Goal: Task Accomplishment & Management: Manage account settings

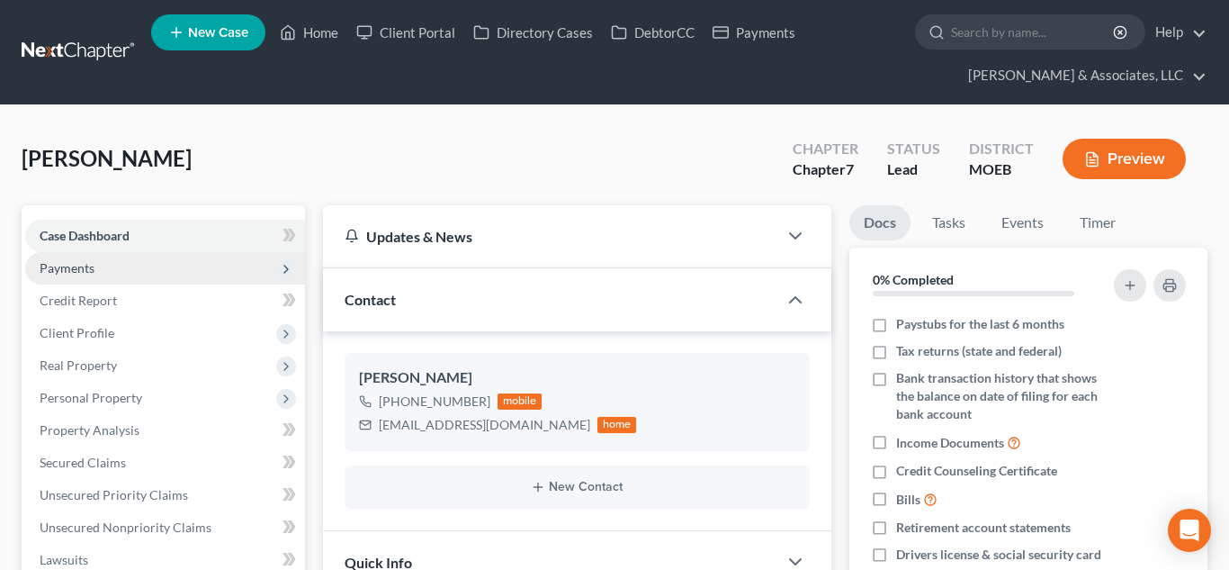
click at [167, 262] on span "Payments" at bounding box center [165, 268] width 280 height 32
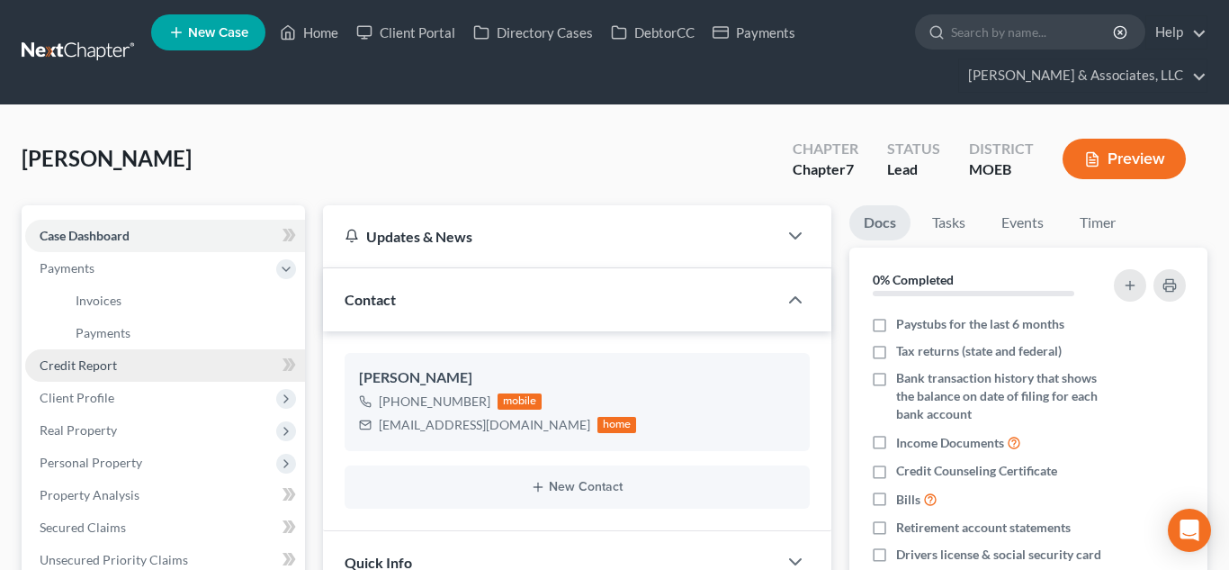
scroll to position [1931, 0]
click at [174, 302] on link "Invoices" at bounding box center [183, 300] width 244 height 32
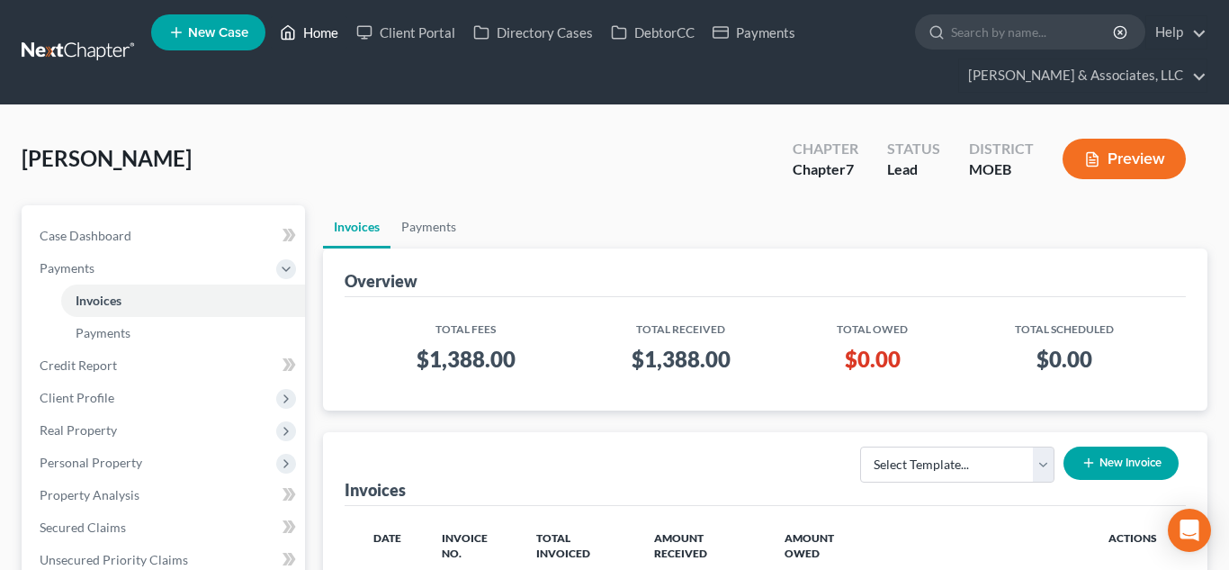
click at [316, 38] on link "Home" at bounding box center [309, 32] width 76 height 32
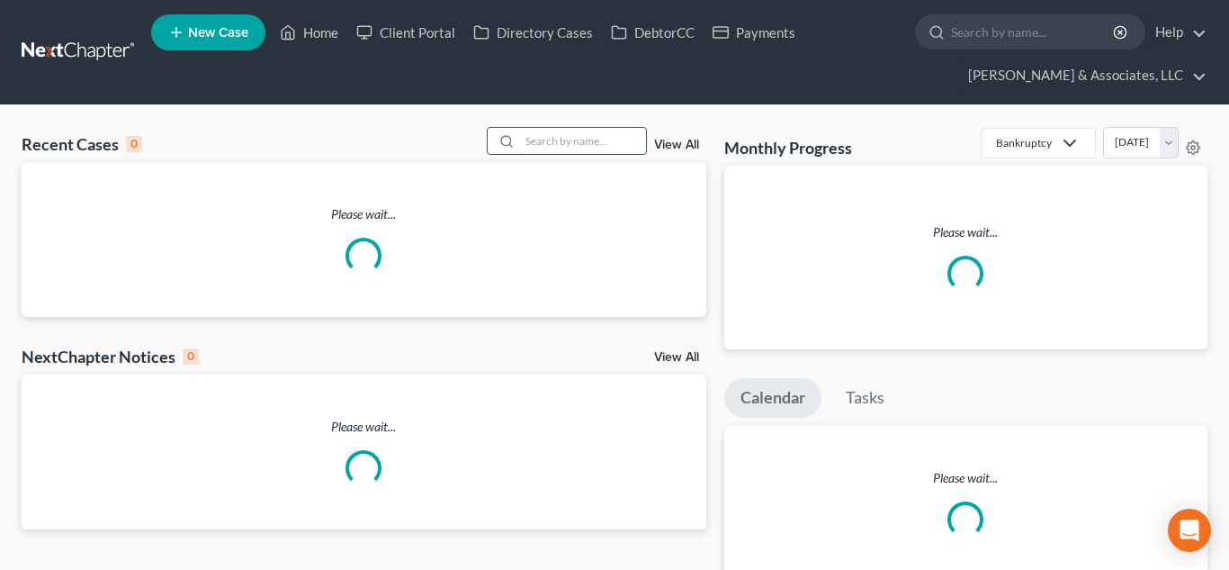
click at [541, 135] on input "search" at bounding box center [583, 141] width 126 height 26
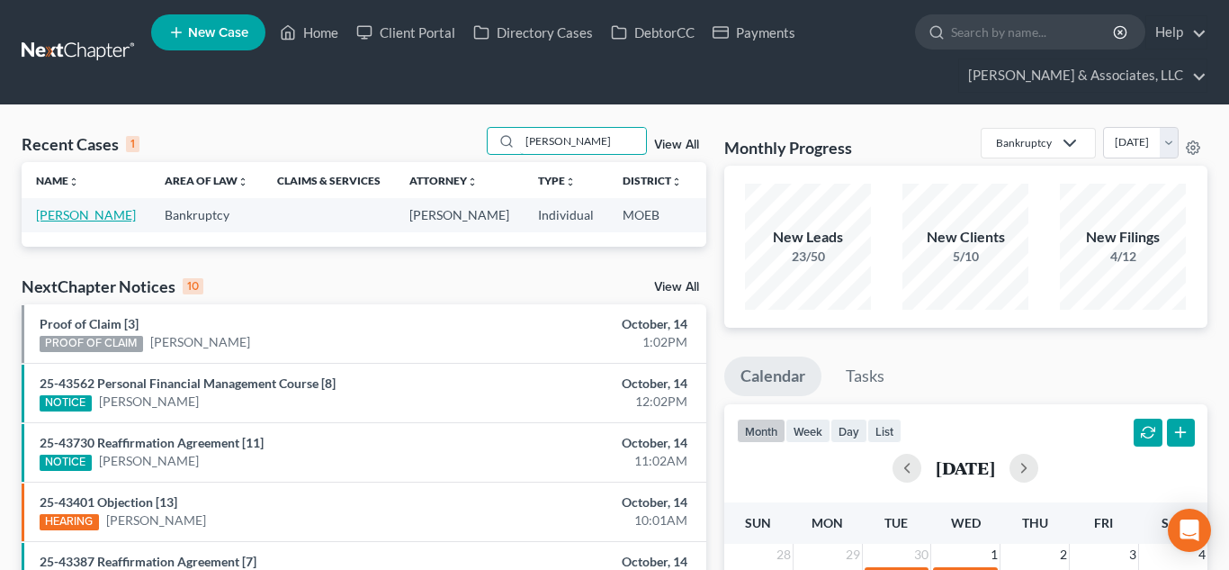
type input "[PERSON_NAME]"
click at [58, 219] on link "[PERSON_NAME]" at bounding box center [86, 214] width 100 height 15
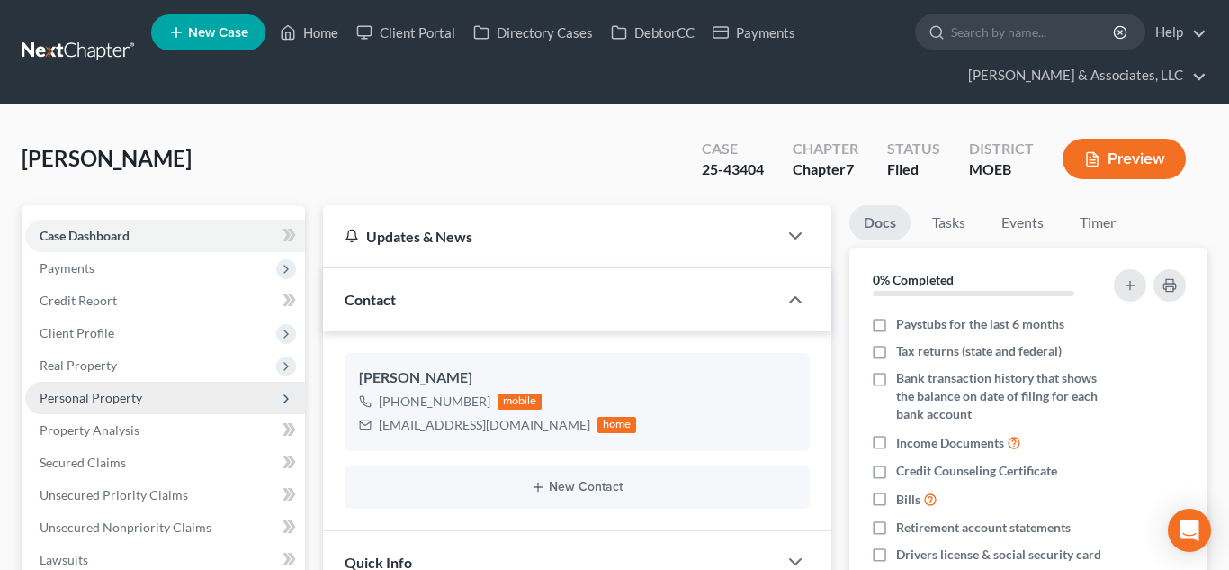
click at [116, 399] on span "Personal Property" at bounding box center [91, 397] width 103 height 15
click at [129, 391] on span "Personal Property" at bounding box center [91, 397] width 103 height 15
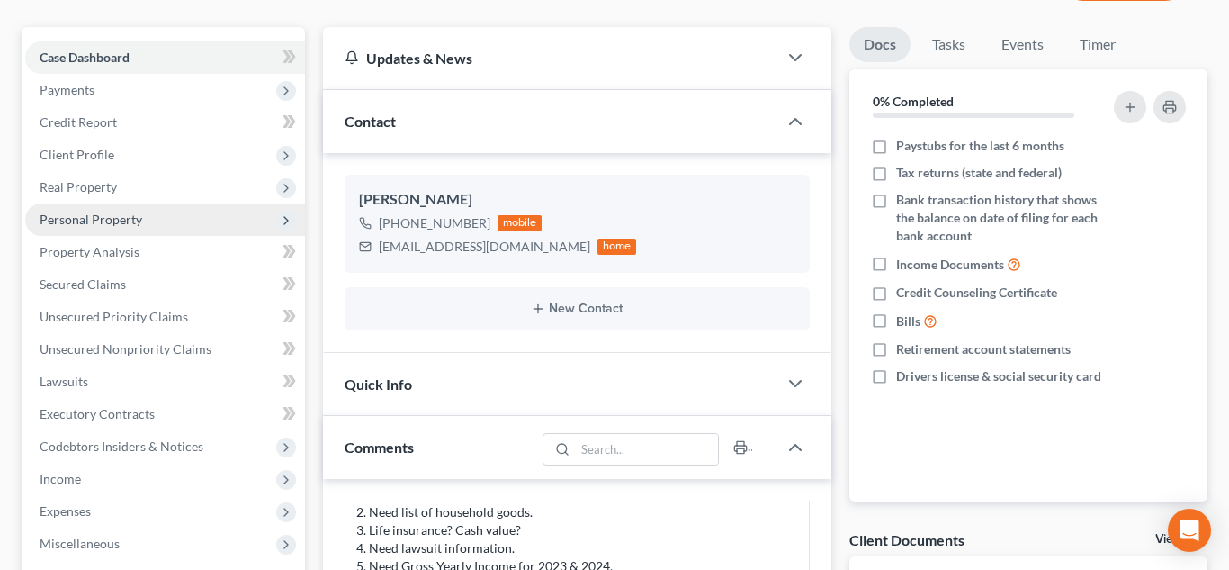
scroll to position [410, 0]
click at [99, 214] on span "Personal Property" at bounding box center [91, 218] width 103 height 15
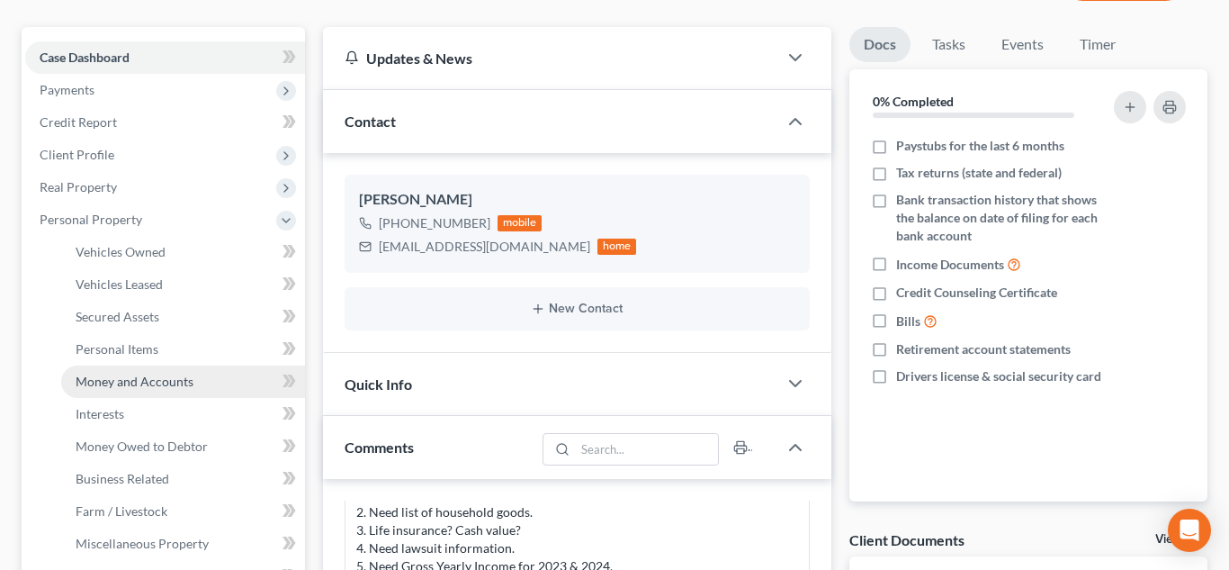
click at [157, 380] on span "Money and Accounts" at bounding box center [135, 380] width 118 height 15
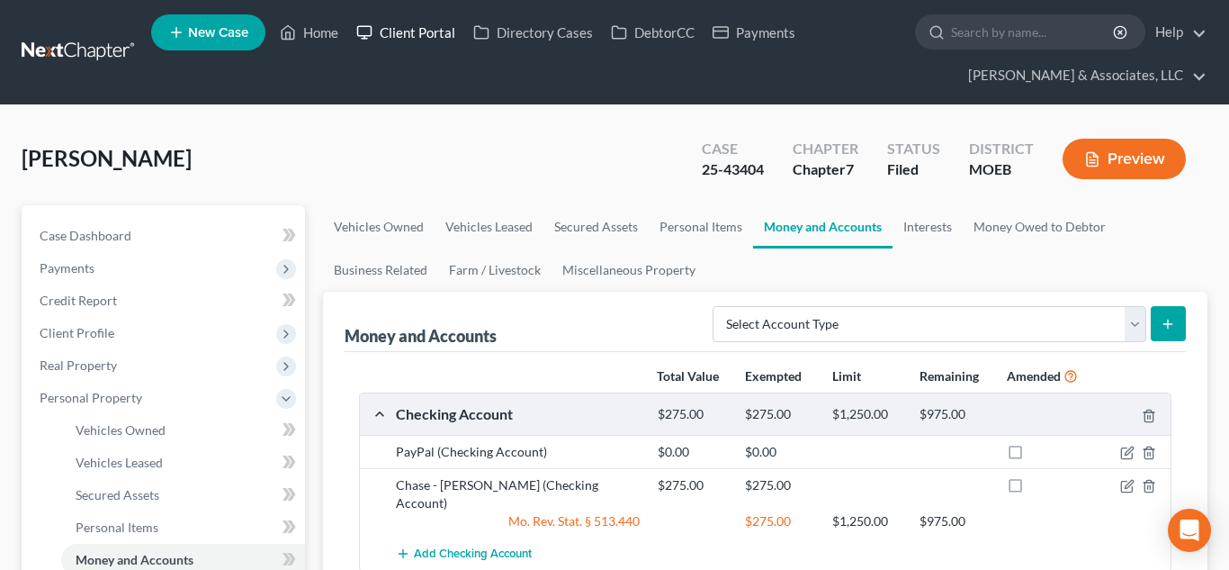
click at [395, 30] on link "Client Portal" at bounding box center [405, 32] width 117 height 32
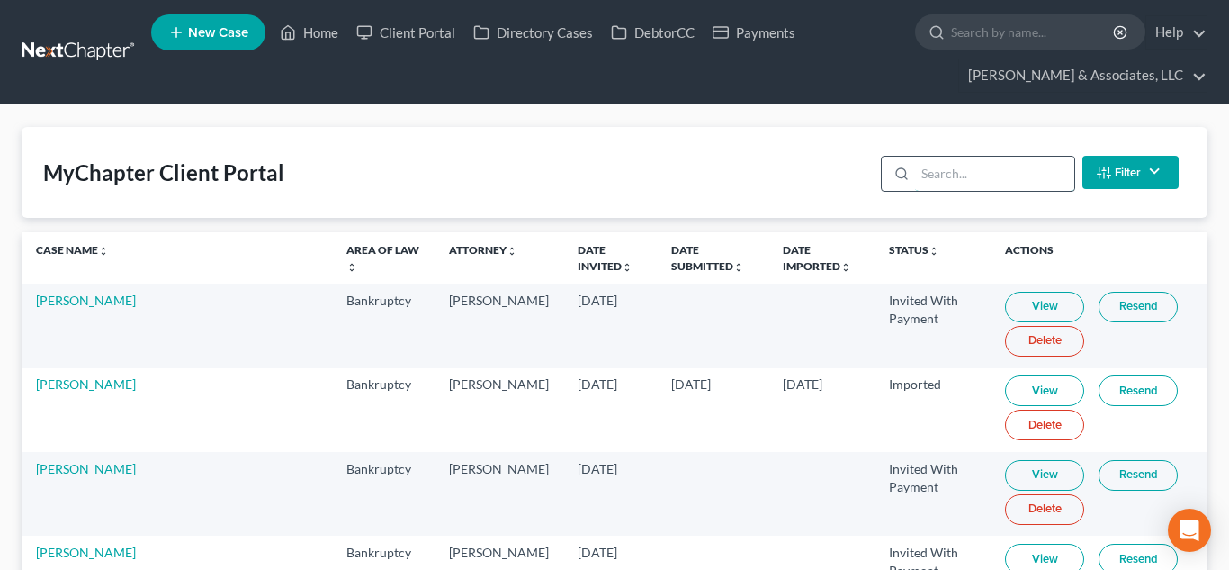
click at [940, 174] on input "search" at bounding box center [994, 174] width 159 height 34
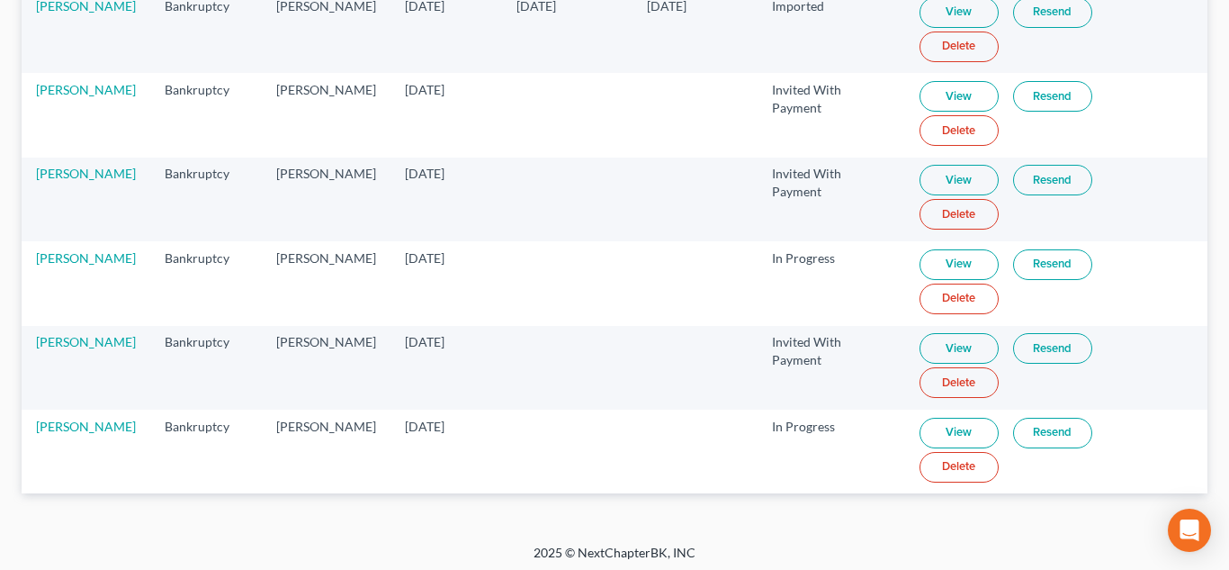
scroll to position [469, 0]
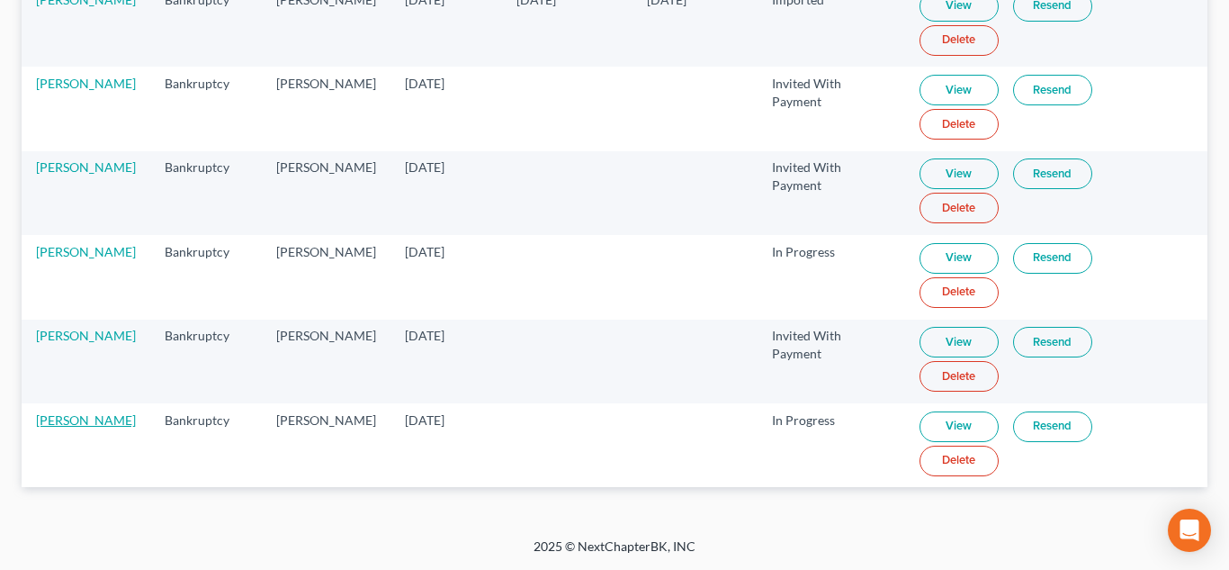
type input "[PERSON_NAME]"
click at [87, 416] on link "[PERSON_NAME]" at bounding box center [86, 419] width 100 height 15
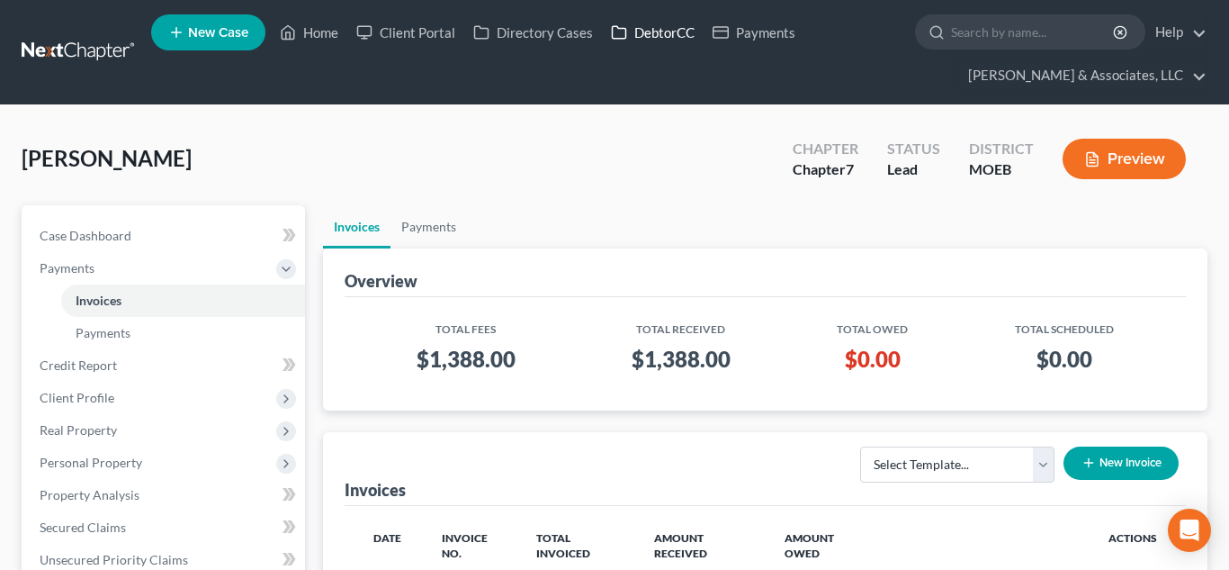
click at [622, 30] on icon at bounding box center [619, 33] width 16 height 22
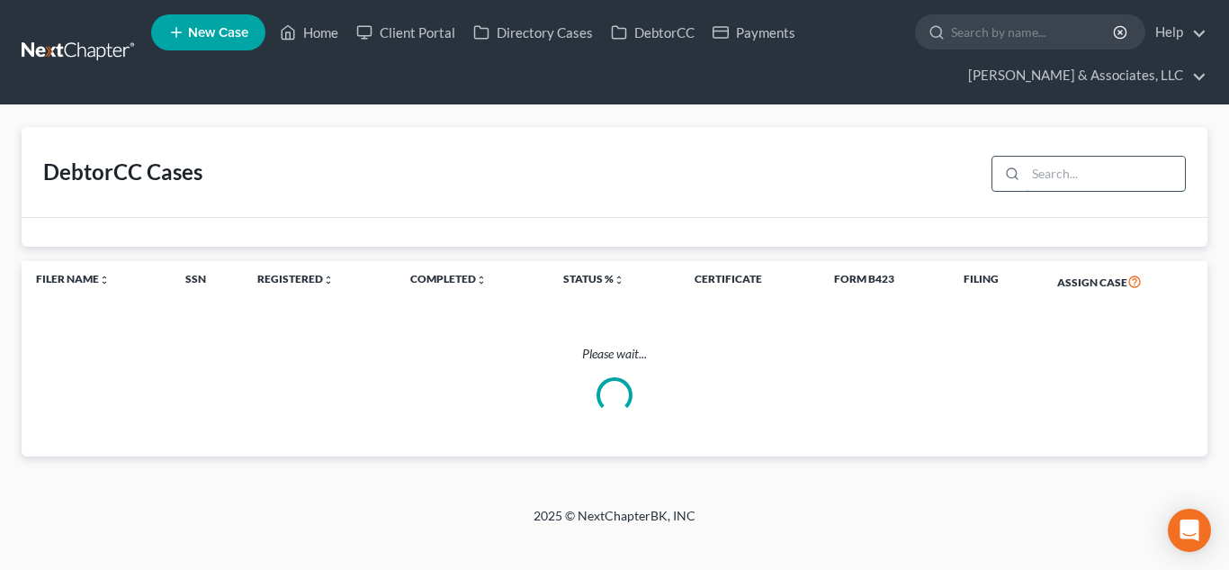
click at [1052, 179] on input "search" at bounding box center [1105, 174] width 159 height 34
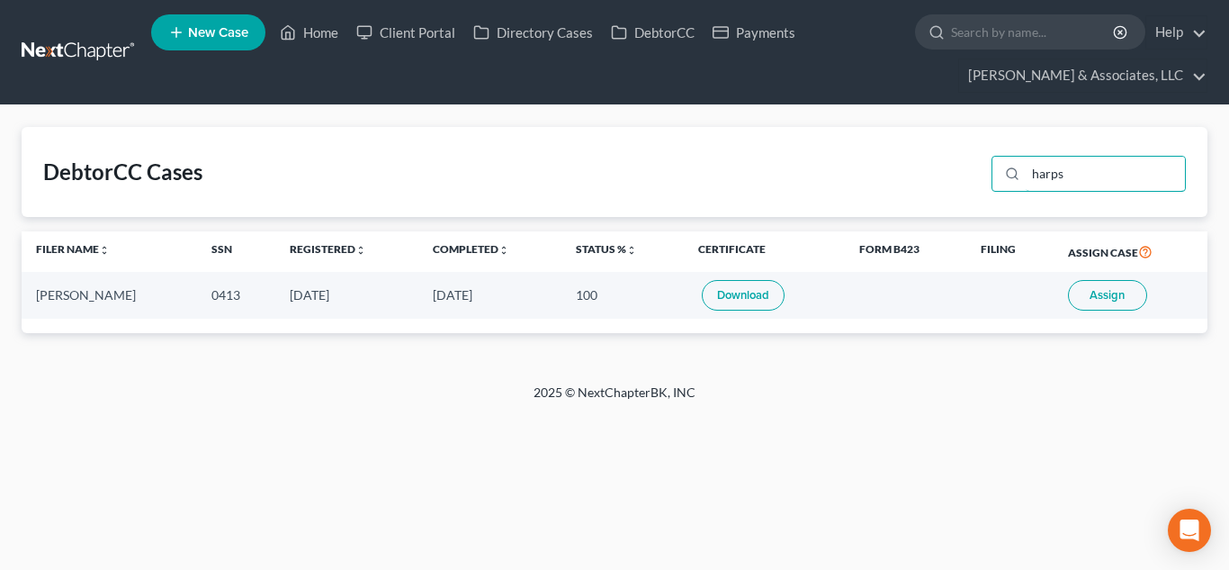
type input "harps"
click at [1104, 291] on span "Assign" at bounding box center [1107, 295] width 35 height 14
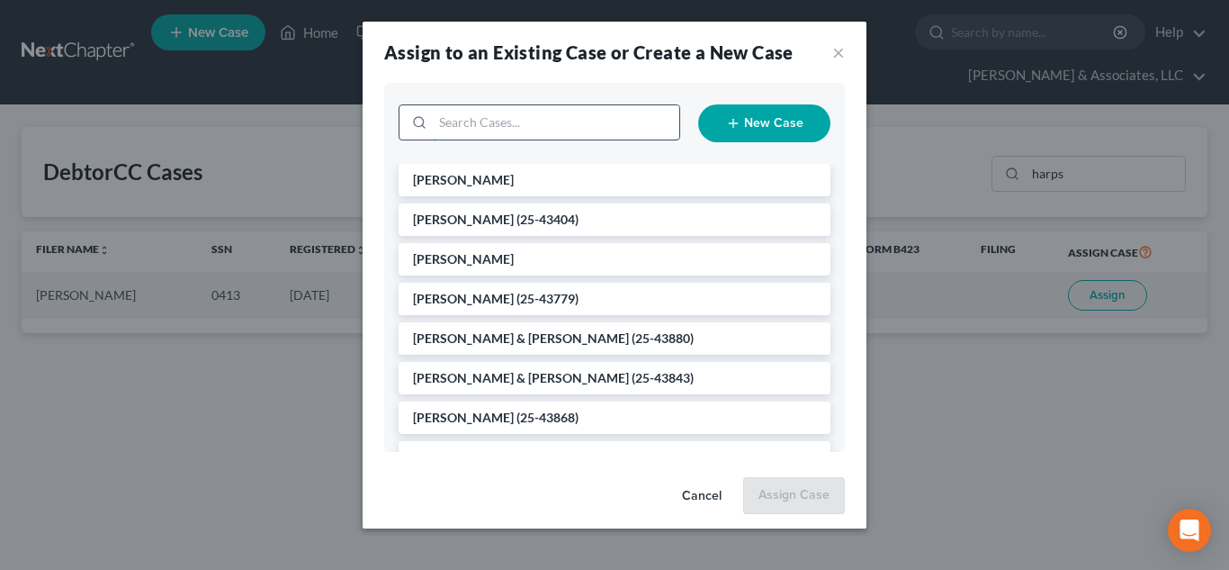
click at [566, 124] on input "search" at bounding box center [556, 122] width 247 height 34
type input "harp"
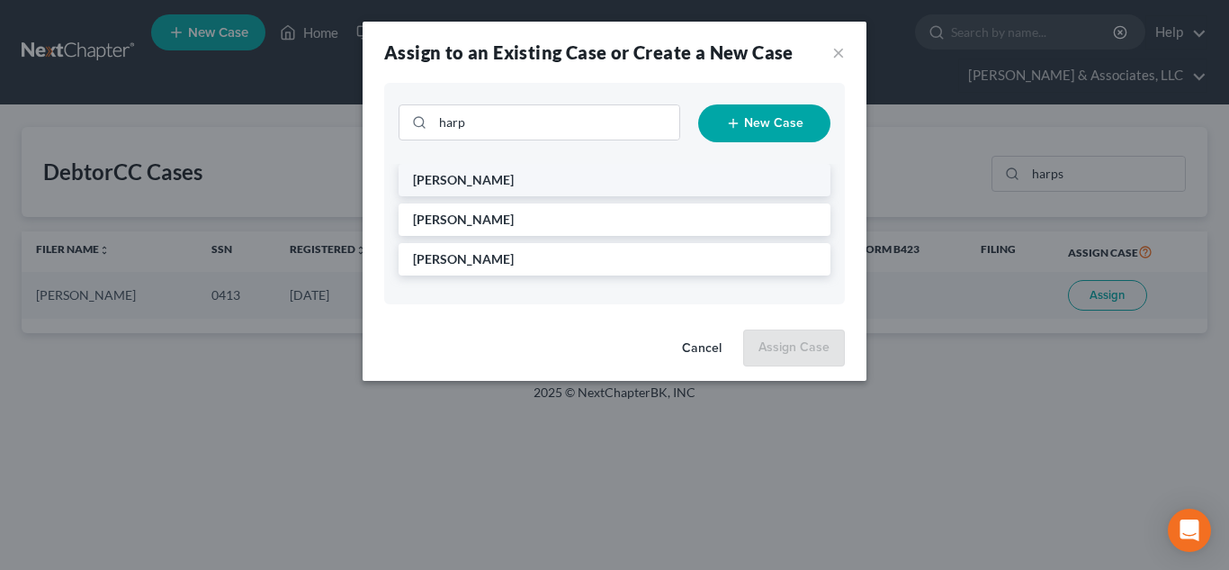
click at [492, 182] on li "[PERSON_NAME]" at bounding box center [615, 180] width 432 height 32
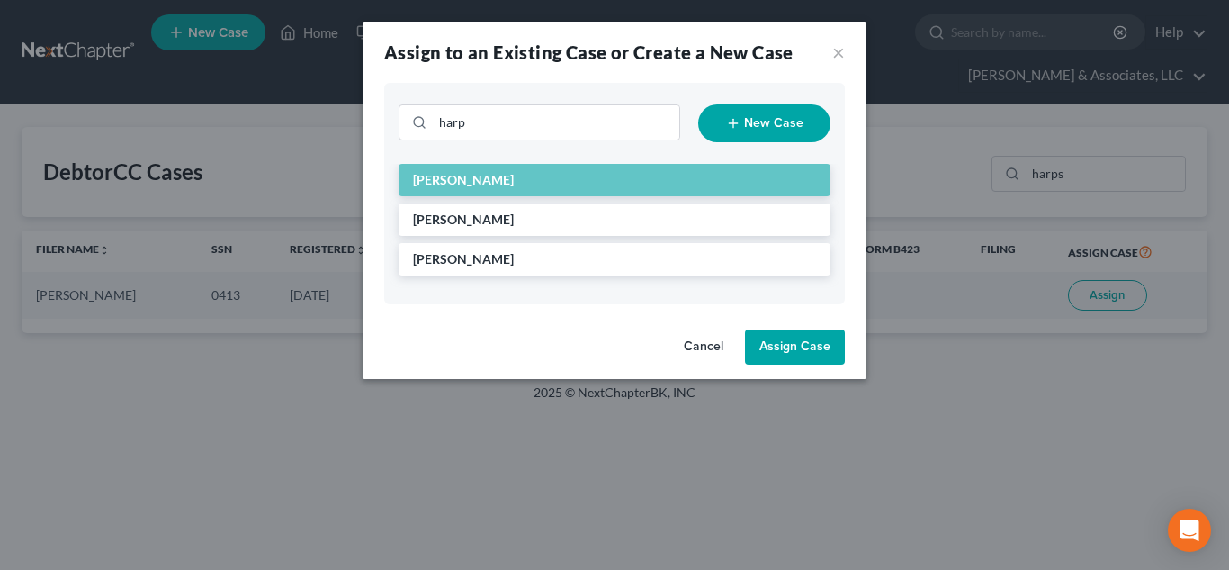
click at [760, 344] on button "Assign Case" at bounding box center [795, 347] width 100 height 36
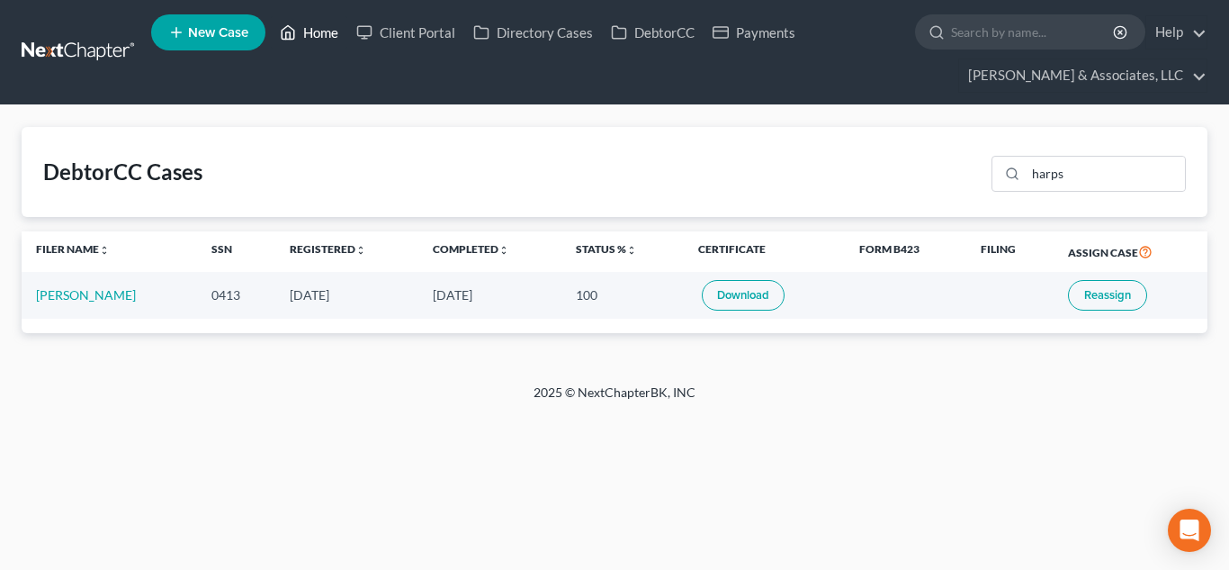
click at [325, 37] on link "Home" at bounding box center [309, 32] width 76 height 32
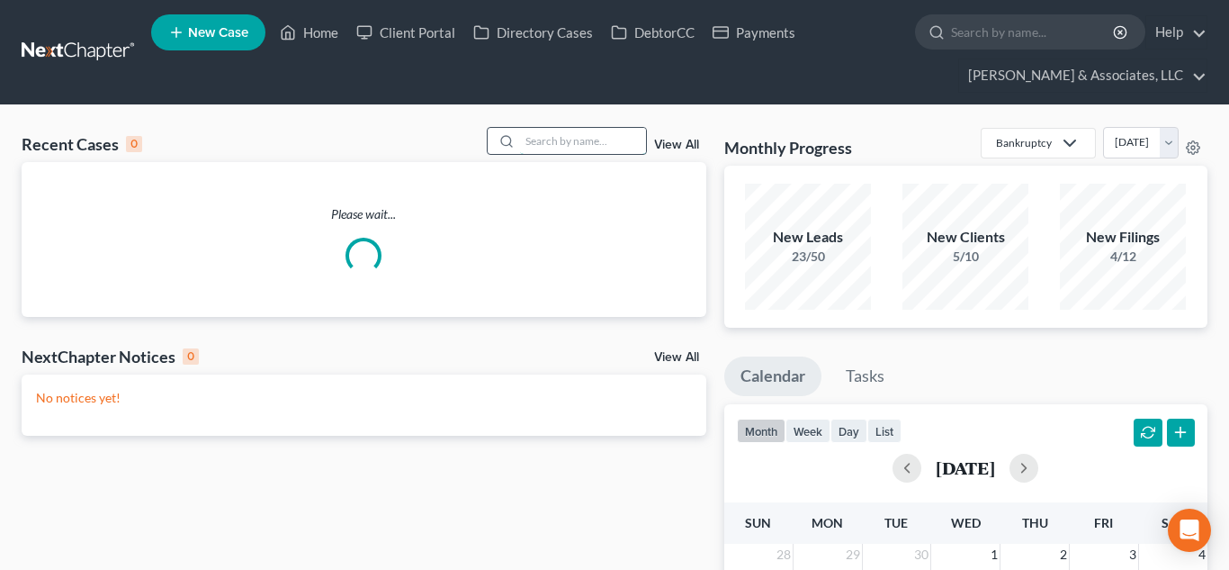
click at [602, 137] on input "search" at bounding box center [583, 141] width 126 height 26
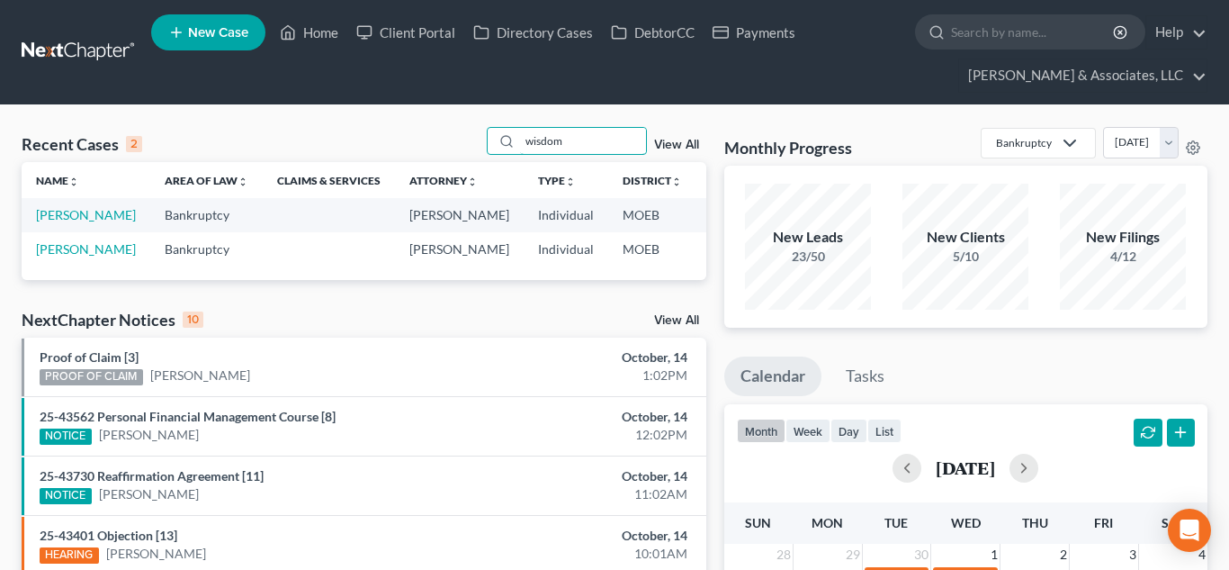
type input "wisdom"
click at [53, 216] on link "[PERSON_NAME]" at bounding box center [86, 214] width 100 height 15
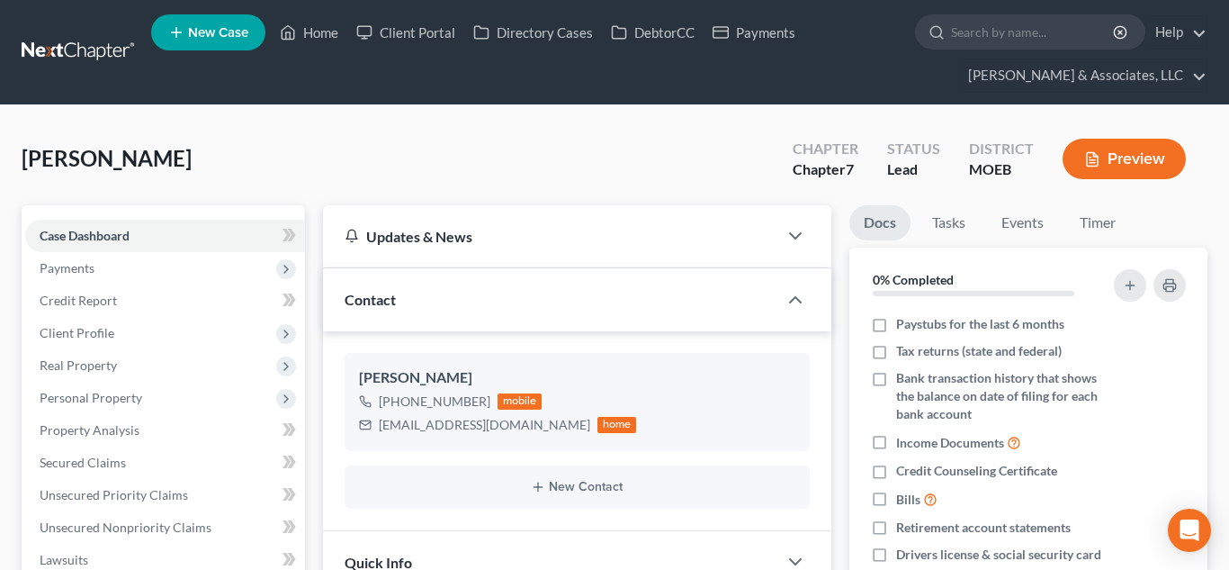
scroll to position [312, 0]
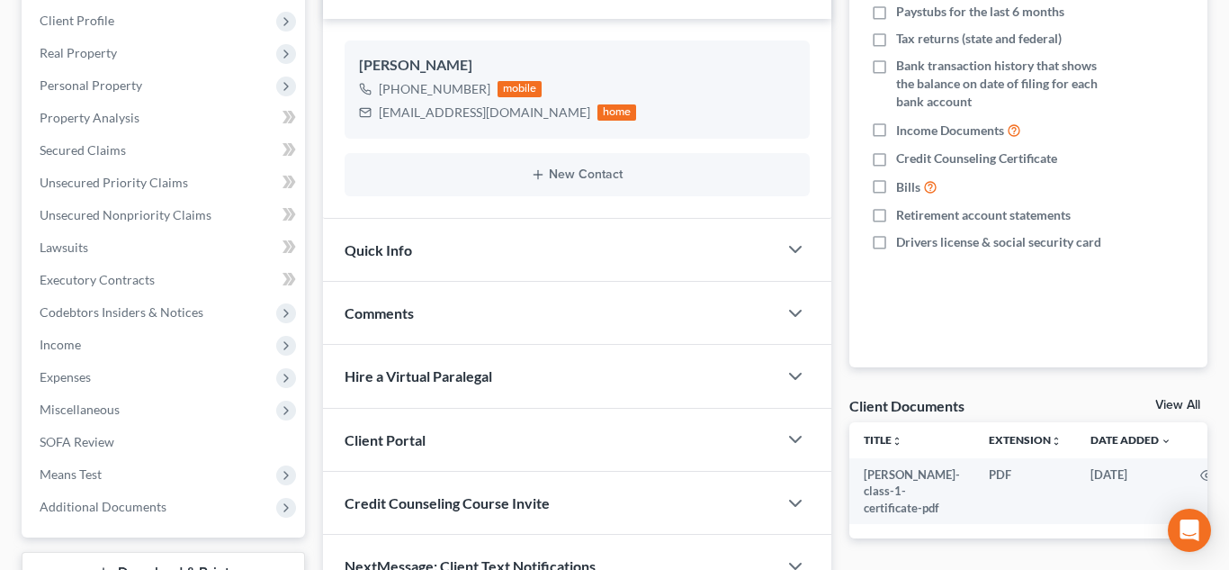
click at [363, 322] on div "Comments" at bounding box center [550, 313] width 454 height 62
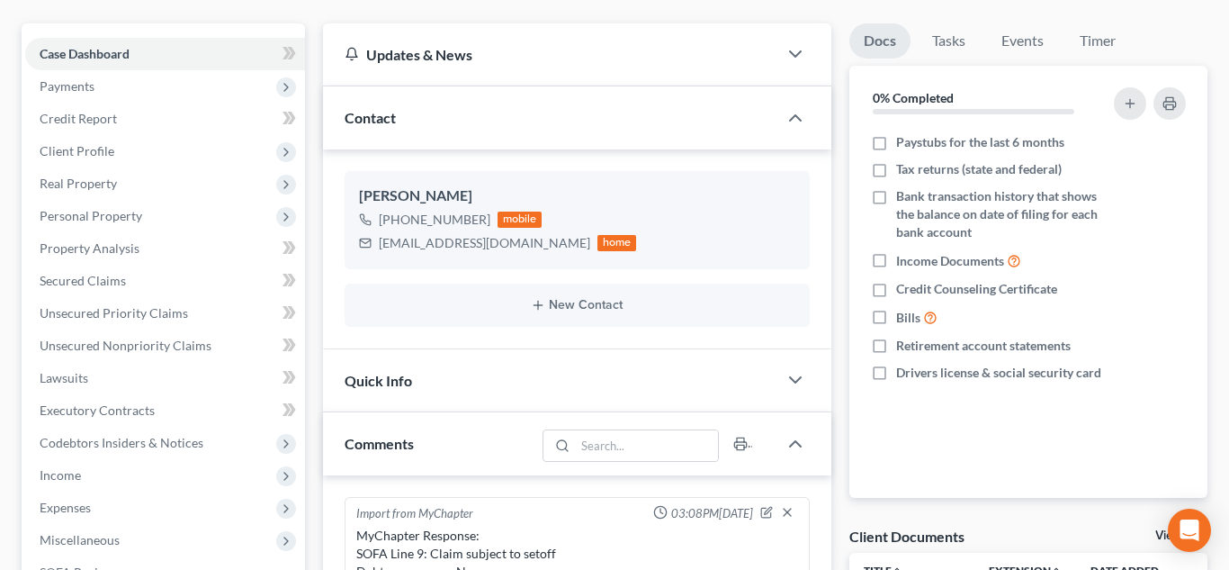
scroll to position [0, 0]
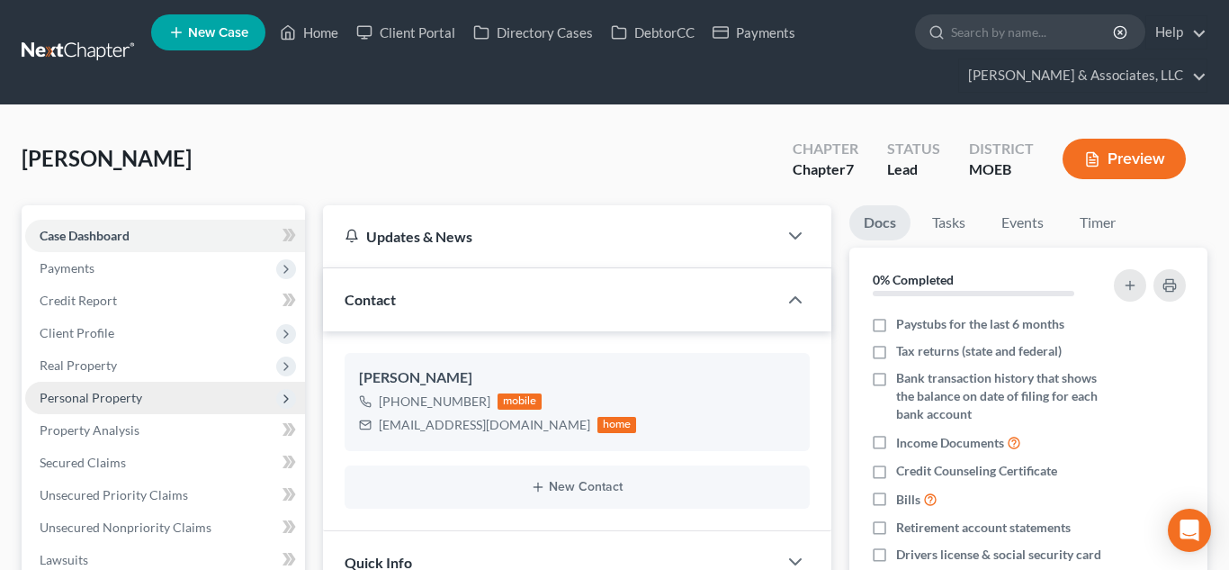
click at [112, 395] on span "Personal Property" at bounding box center [91, 397] width 103 height 15
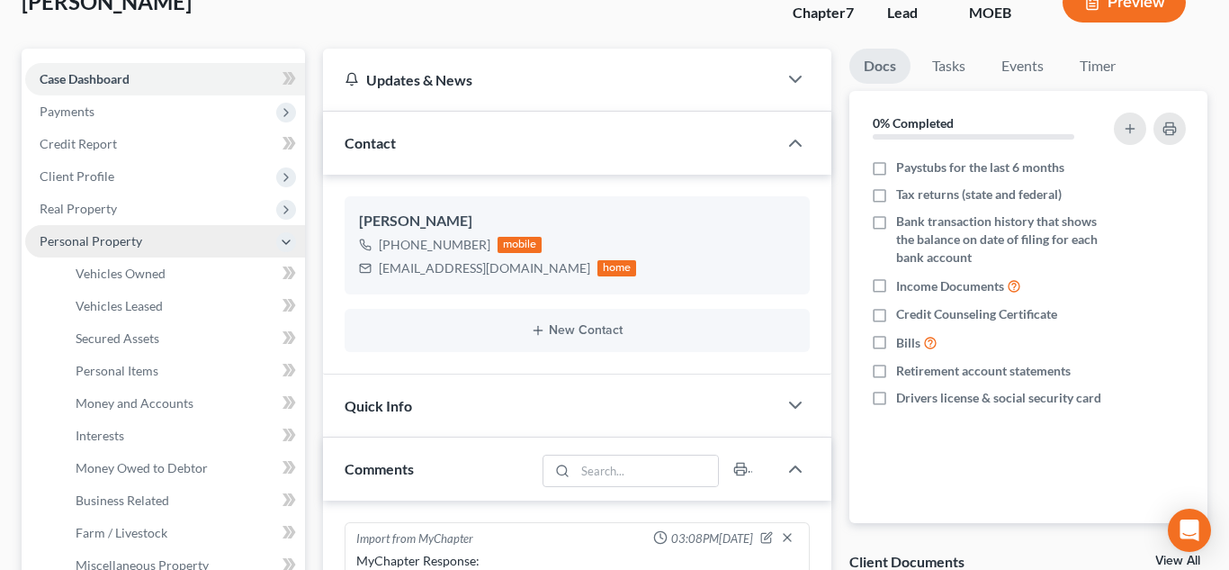
scroll to position [168, 0]
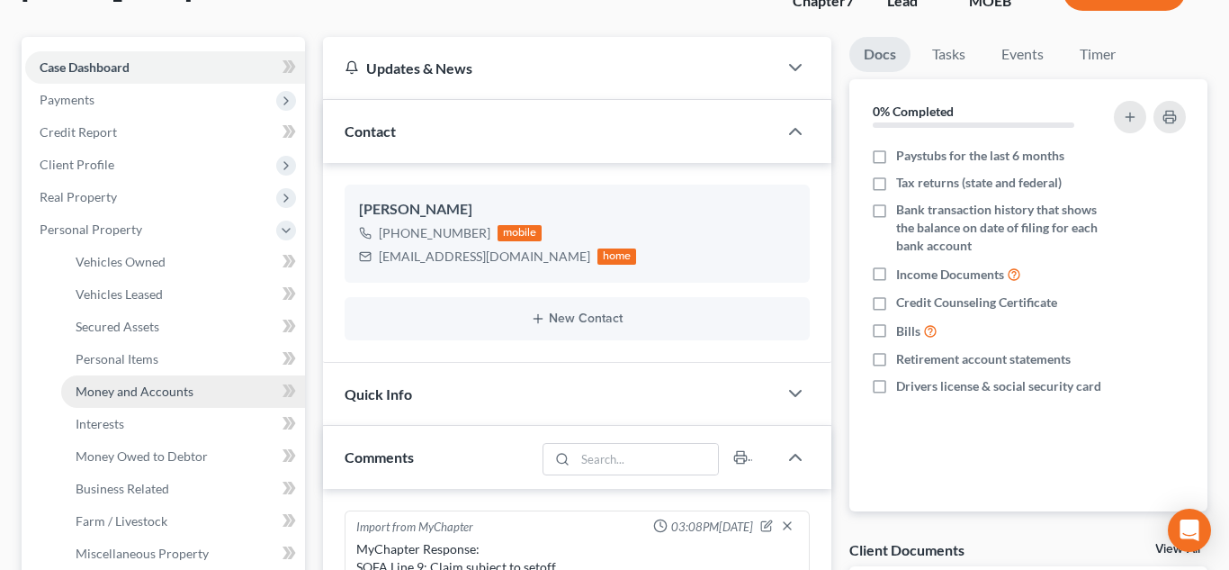
click at [139, 391] on span "Money and Accounts" at bounding box center [135, 390] width 118 height 15
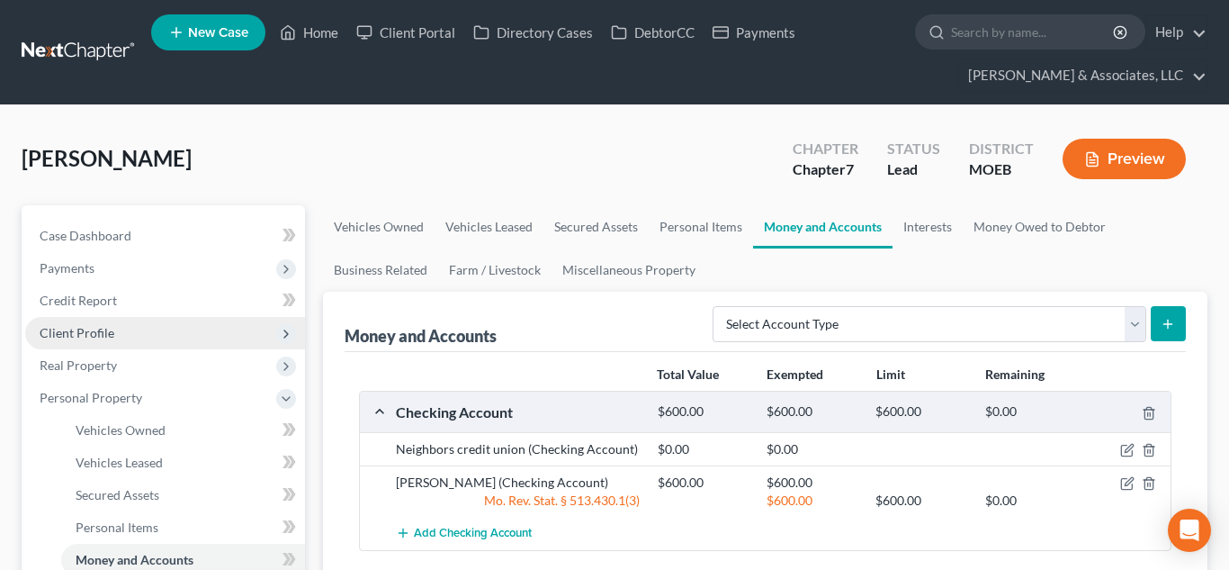
click at [86, 326] on span "Client Profile" at bounding box center [77, 332] width 75 height 15
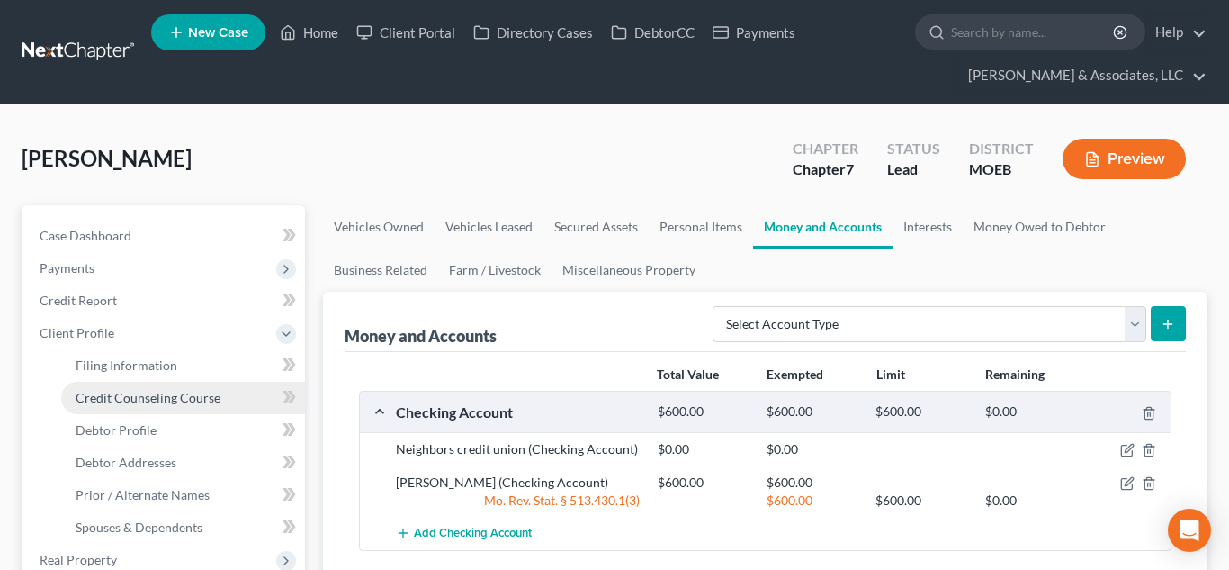
click at [161, 394] on span "Credit Counseling Course" at bounding box center [148, 397] width 145 height 15
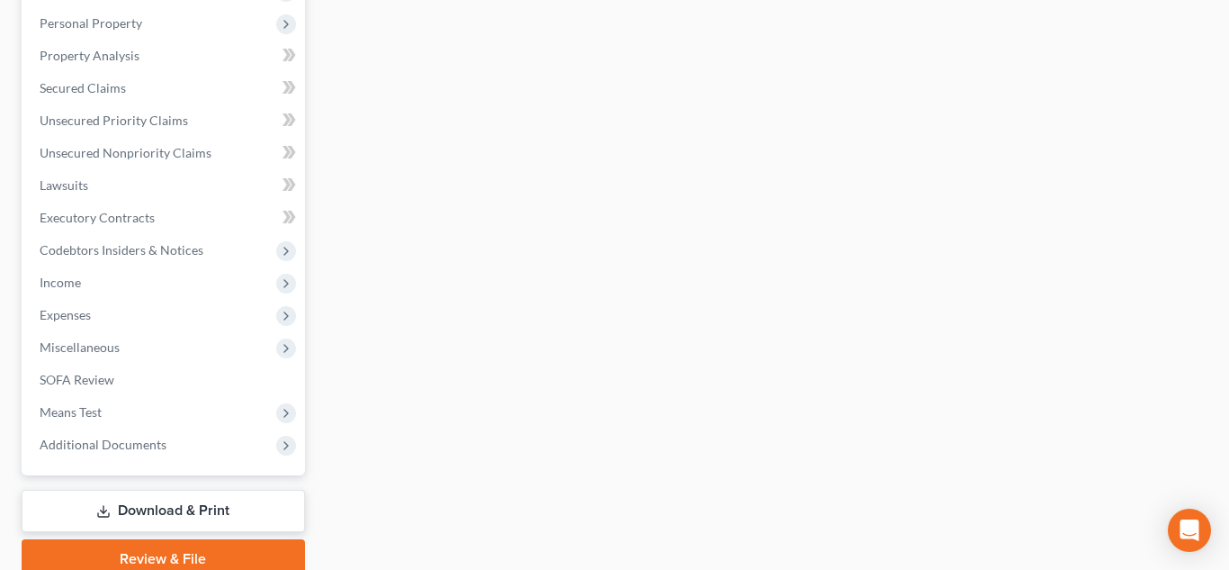
scroll to position [573, 0]
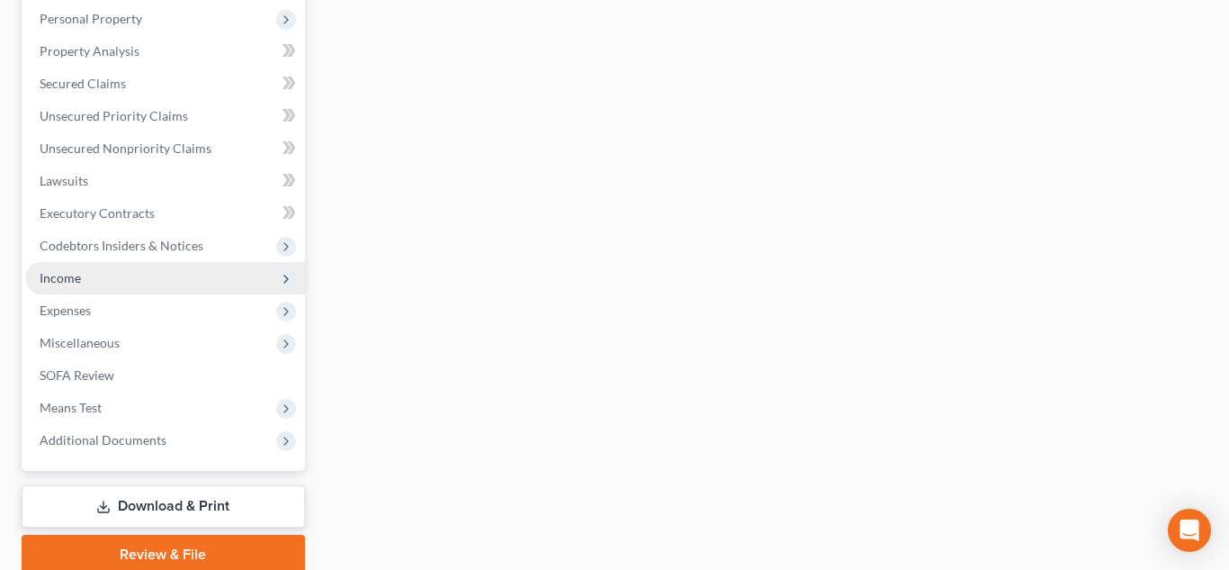
click at [145, 275] on span "Income" at bounding box center [165, 278] width 280 height 32
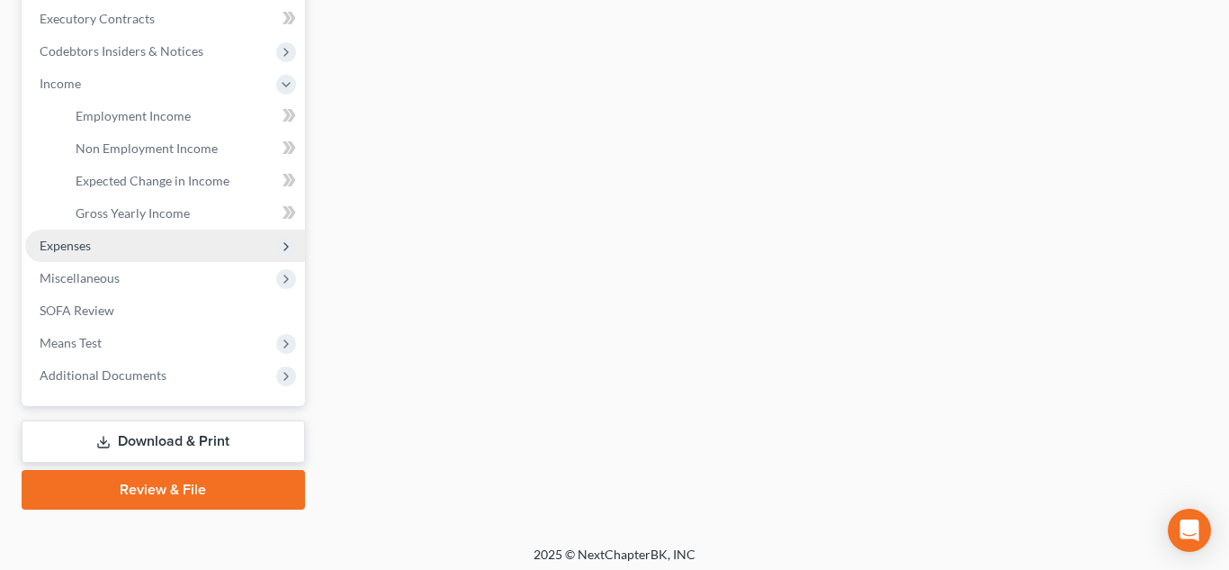
scroll to position [379, 0]
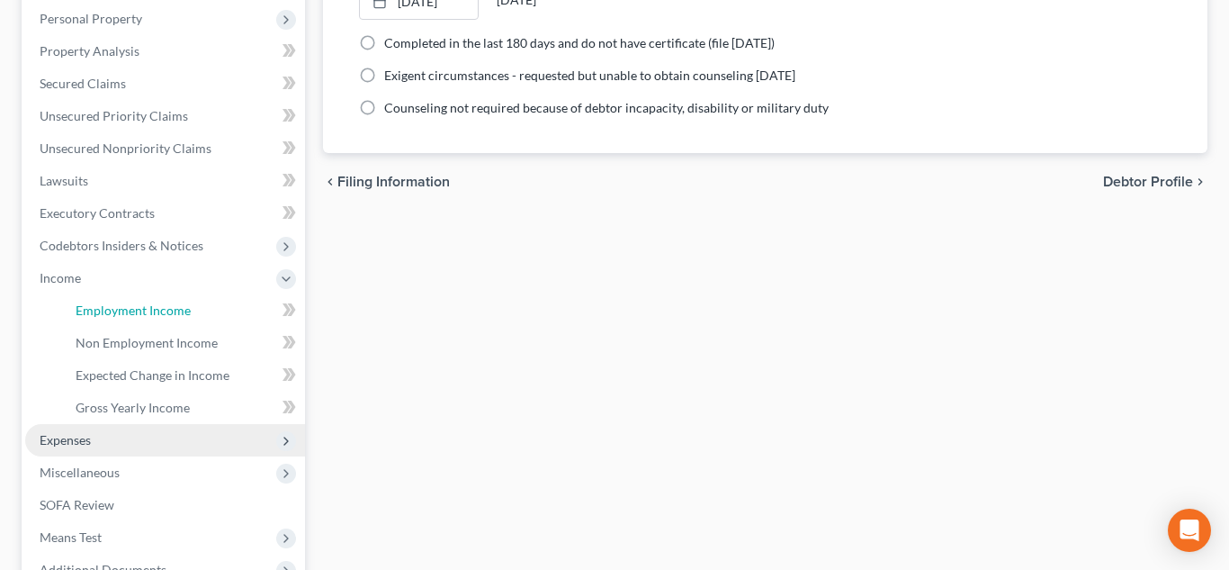
click at [173, 304] on span "Employment Income" at bounding box center [133, 309] width 115 height 15
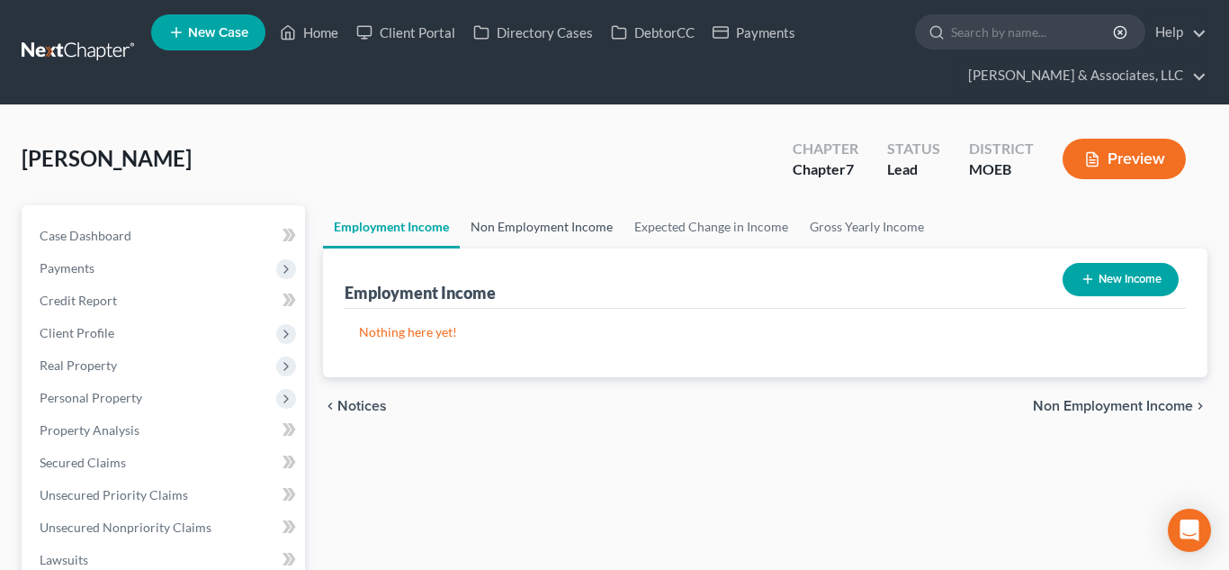
click at [572, 226] on link "Non Employment Income" at bounding box center [542, 226] width 164 height 43
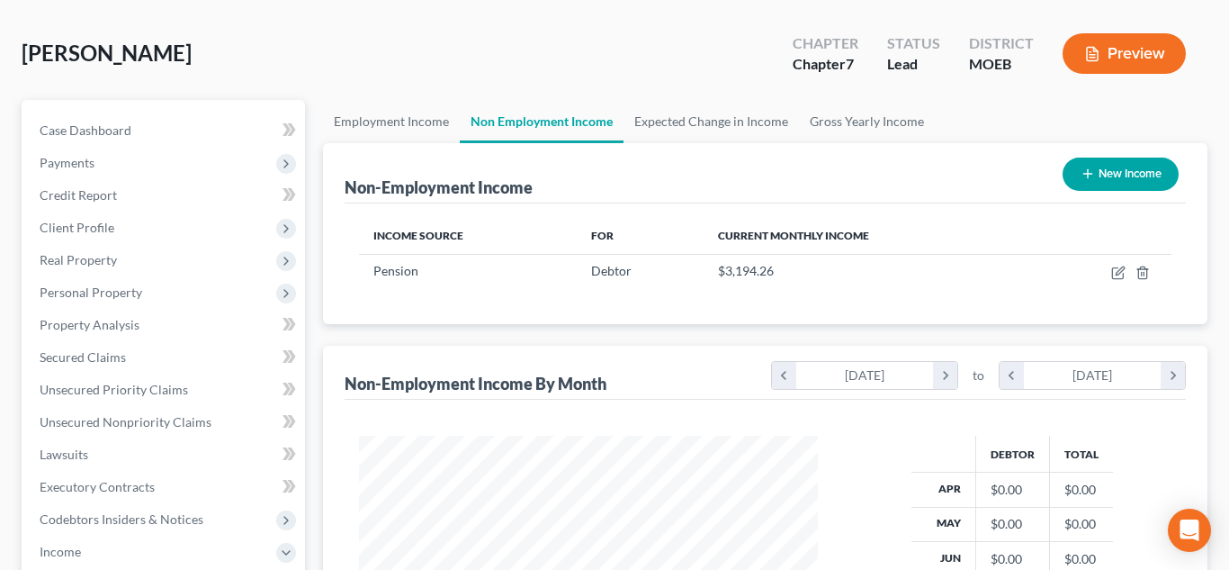
scroll to position [128, 0]
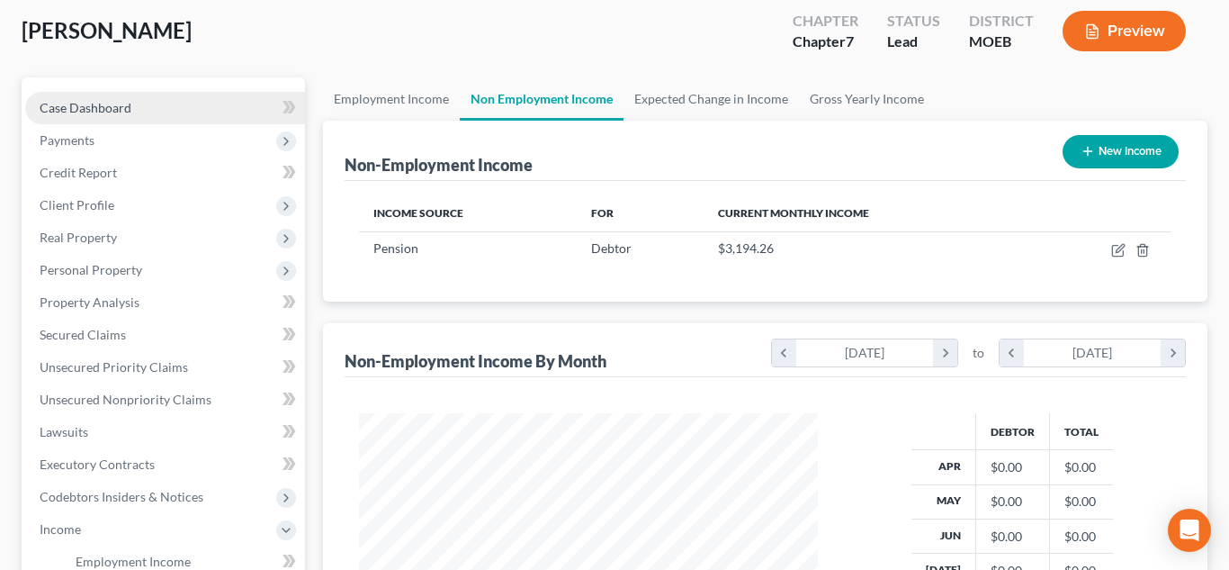
click at [120, 111] on span "Case Dashboard" at bounding box center [86, 107] width 92 height 15
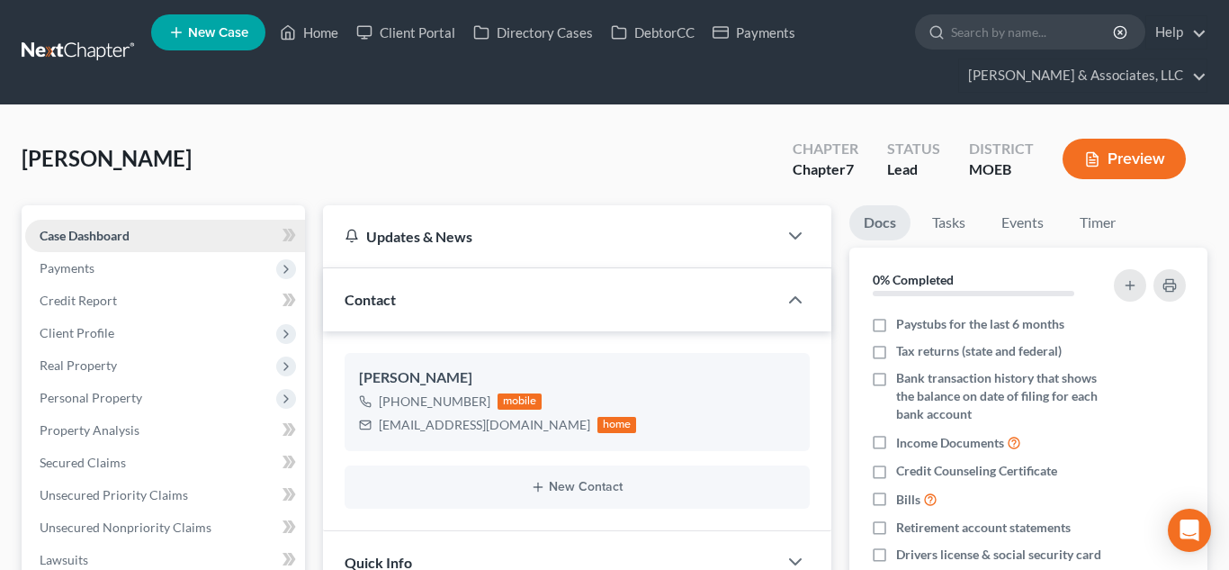
scroll to position [320, 0]
click at [415, 34] on link "Client Portal" at bounding box center [405, 32] width 117 height 32
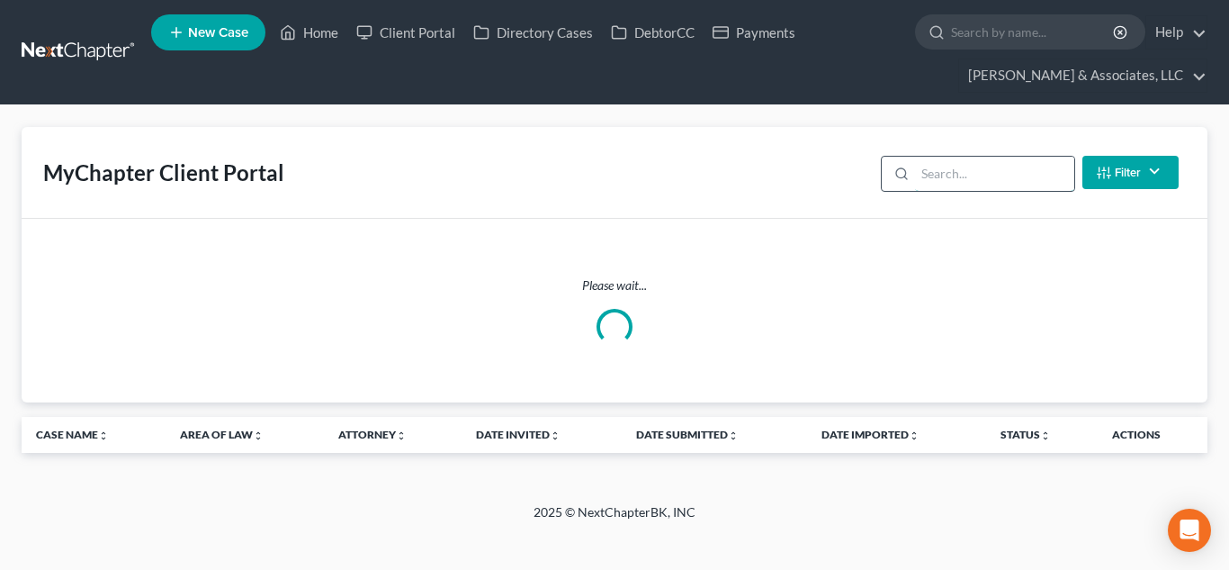
click at [985, 171] on input "search" at bounding box center [994, 174] width 159 height 34
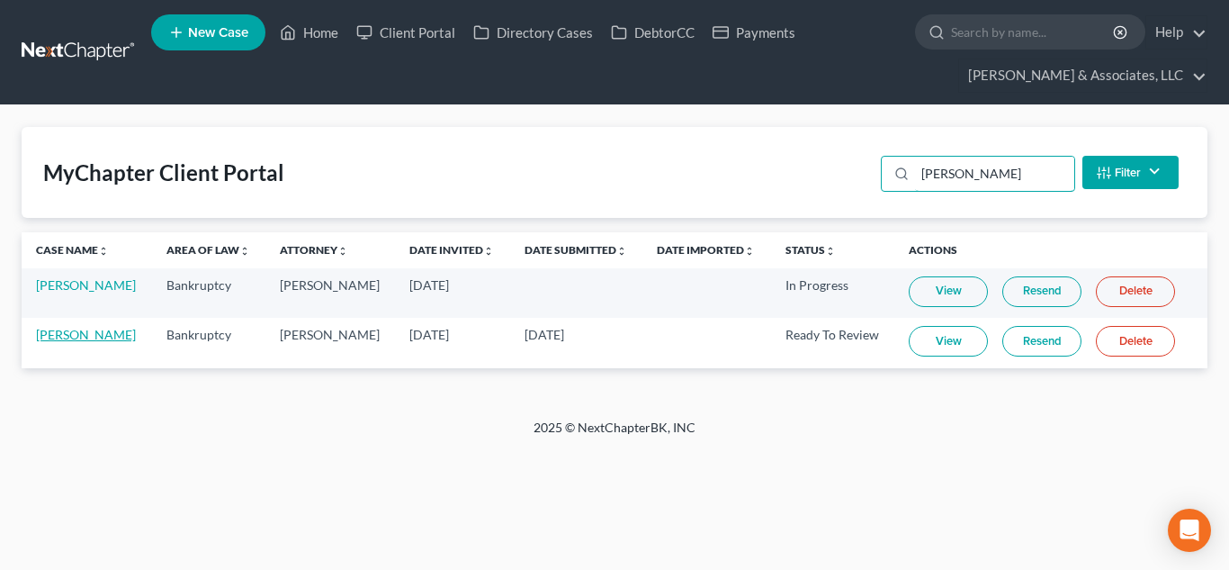
type input "[PERSON_NAME]"
click at [96, 337] on link "[PERSON_NAME]" at bounding box center [86, 334] width 100 height 15
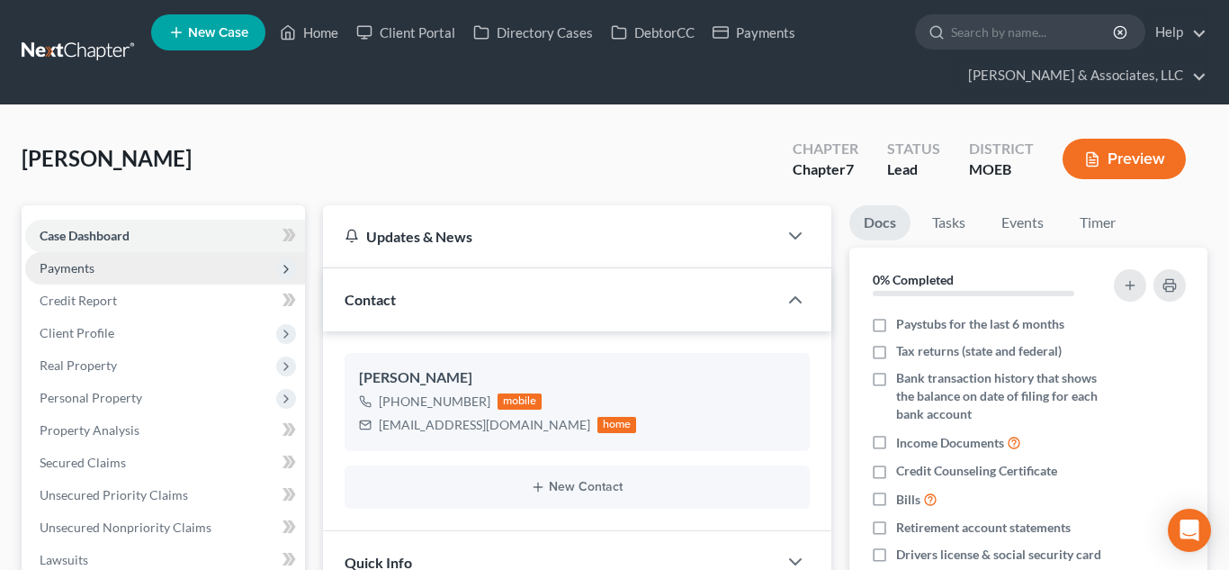
click at [83, 264] on span "Payments" at bounding box center [67, 267] width 55 height 15
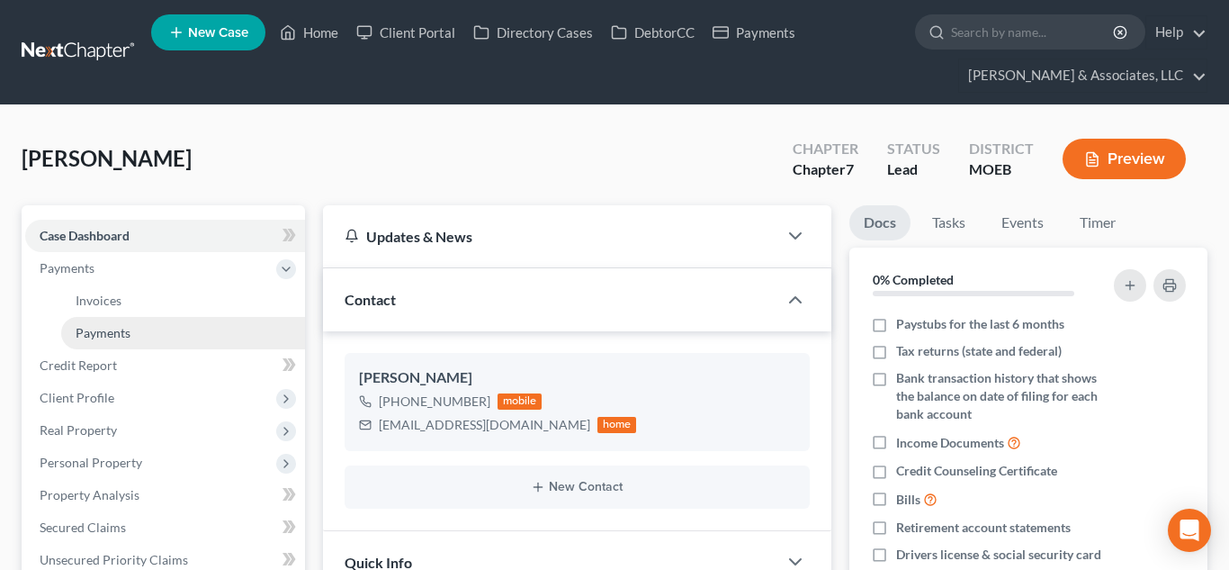
click at [95, 334] on span "Payments" at bounding box center [103, 332] width 55 height 15
